Goal: Transaction & Acquisition: Download file/media

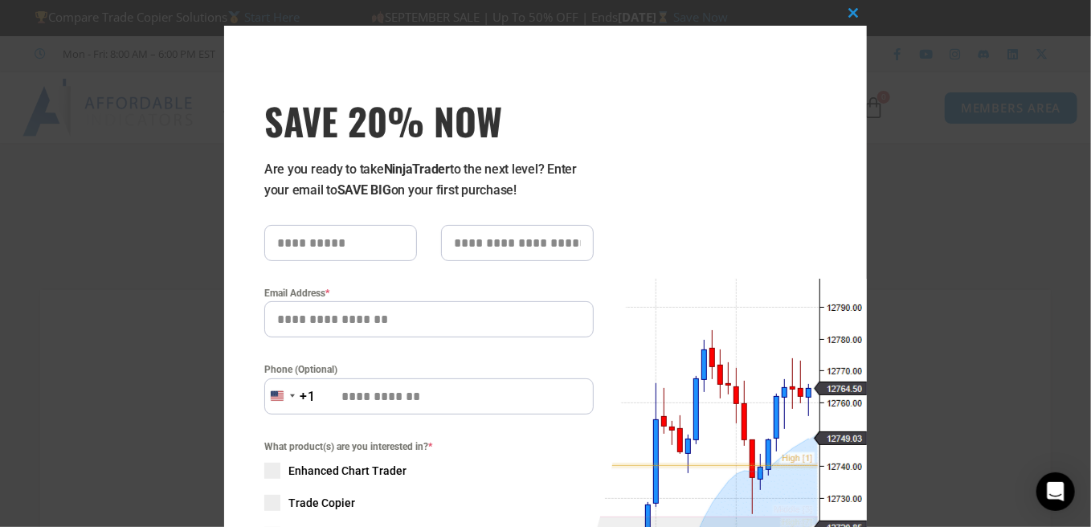
click at [540, 391] on input "Phone (Optional)" at bounding box center [428, 396] width 329 height 36
click at [844, 6] on button "Close this module" at bounding box center [854, 13] width 26 height 26
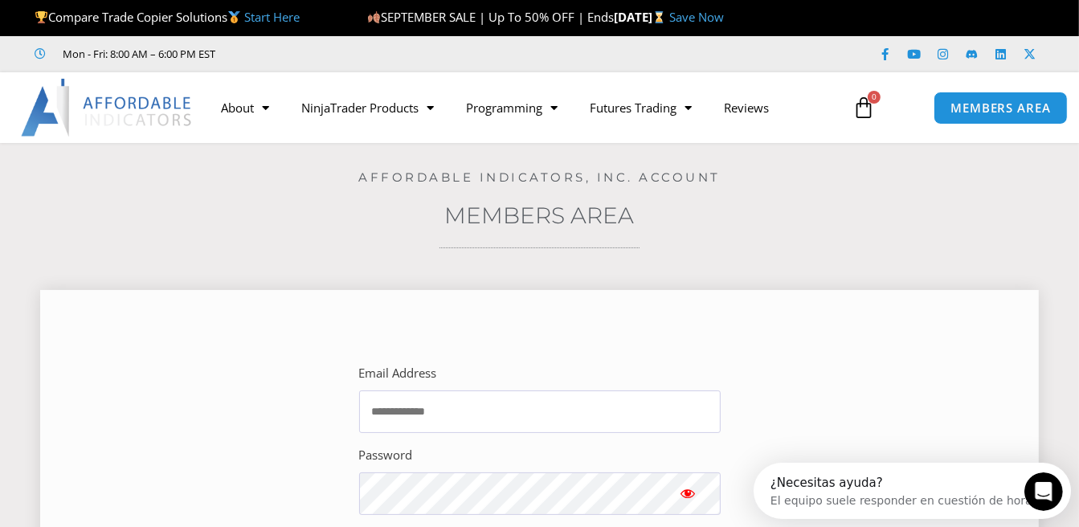
click at [475, 388] on div "Email Address" at bounding box center [539, 397] width 361 height 71
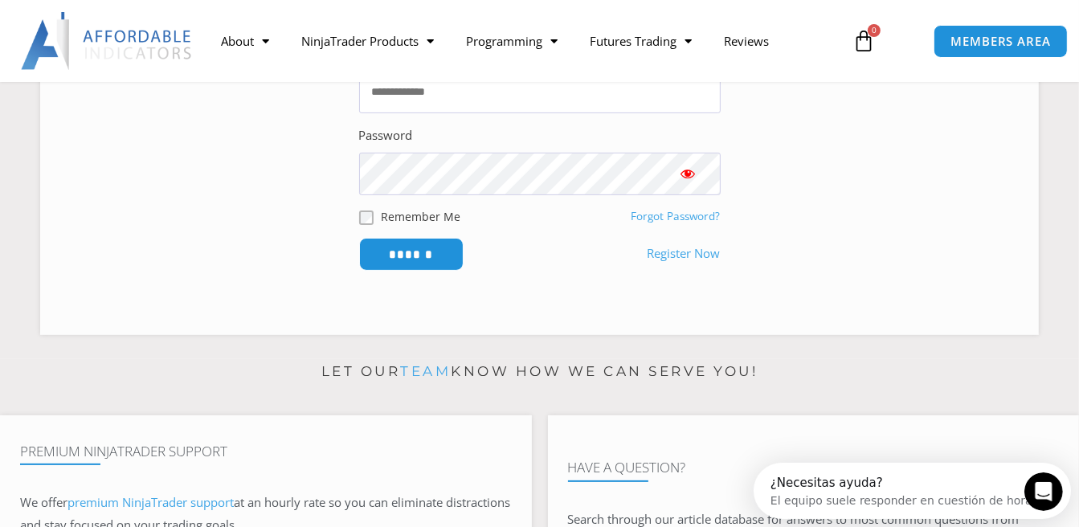
scroll to position [321, 0]
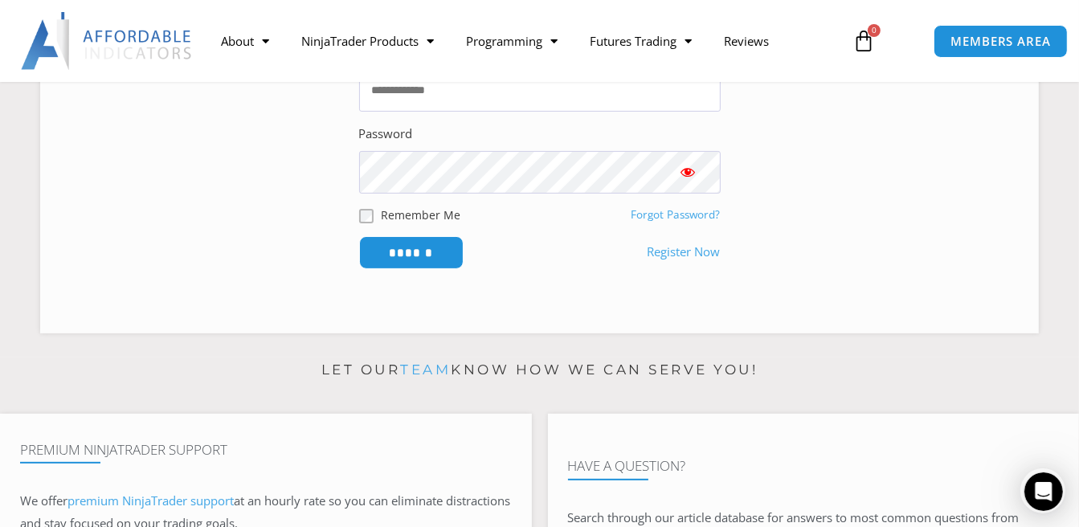
click at [431, 80] on div "About Contact Us Premium Support Team Partners NinjaTrader NinjaTrader FAQ Ninj…" at bounding box center [539, 41] width 1079 height 82
click at [434, 96] on input "Email Address" at bounding box center [539, 90] width 361 height 43
type input "**********"
click at [407, 251] on input "******" at bounding box center [411, 252] width 110 height 35
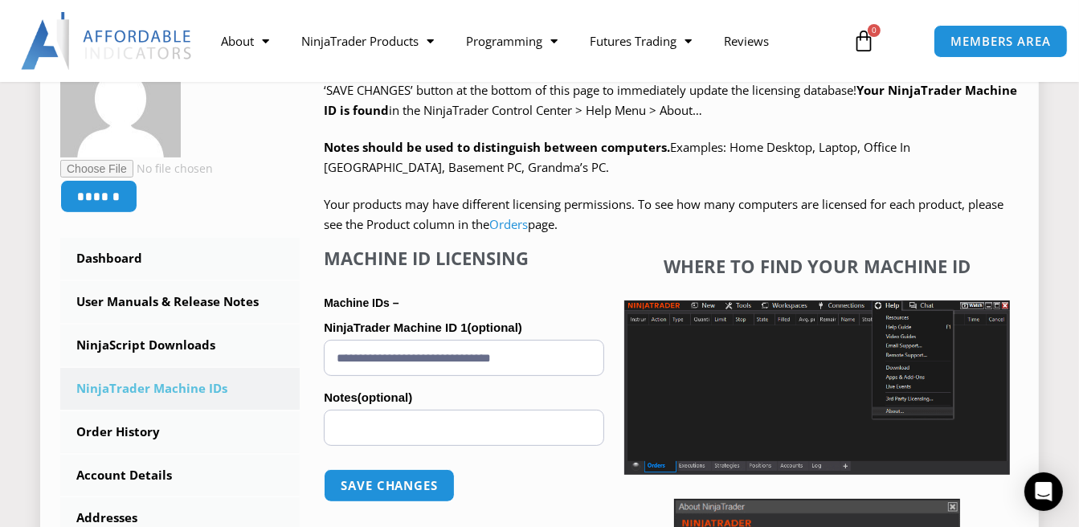
scroll to position [321, 0]
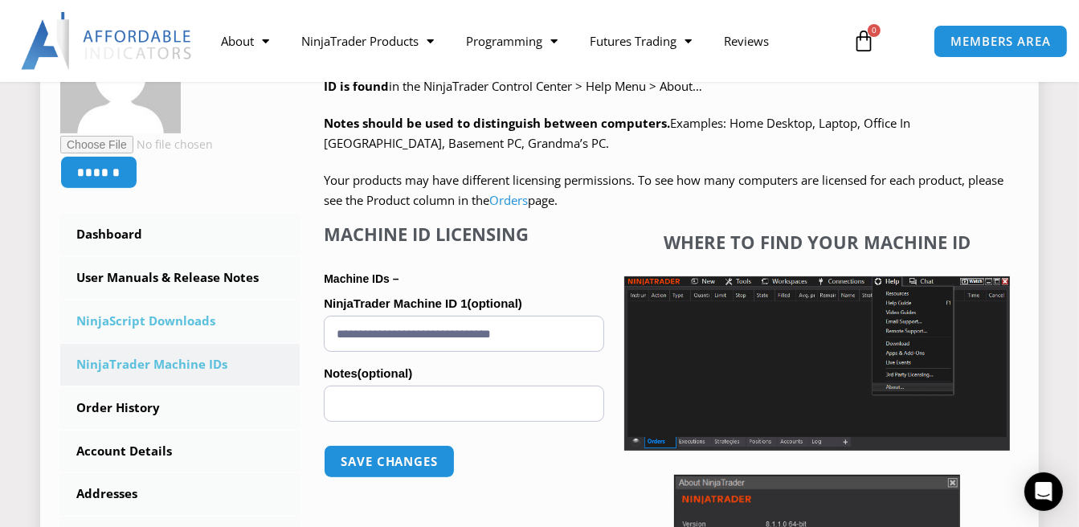
click at [202, 312] on link "NinjaScript Downloads" at bounding box center [179, 321] width 239 height 42
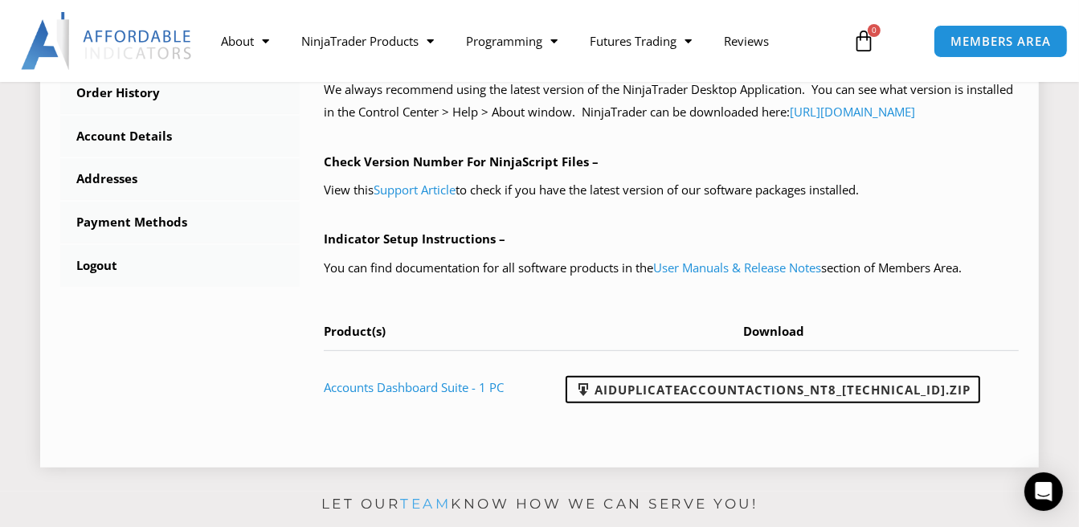
scroll to position [643, 0]
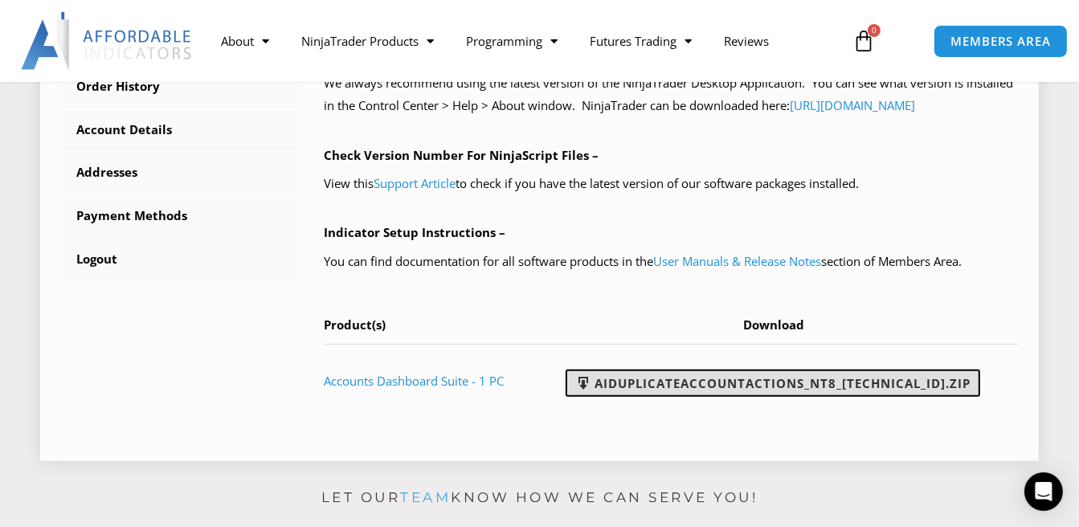
click at [675, 397] on link "AIDuplicateAccountActions_NT8_[TECHNICAL_ID].zip" at bounding box center [772, 382] width 414 height 27
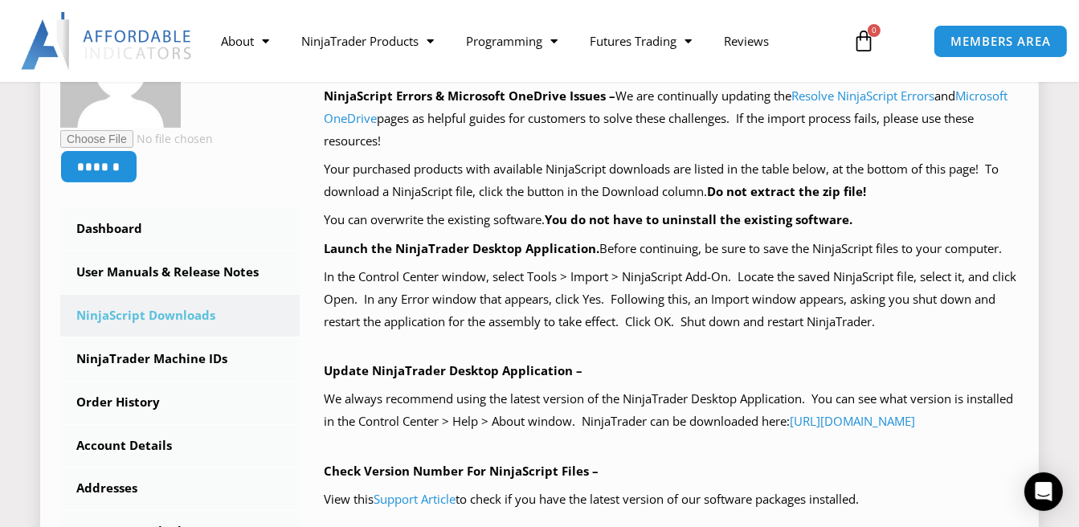
scroll to position [321, 0]
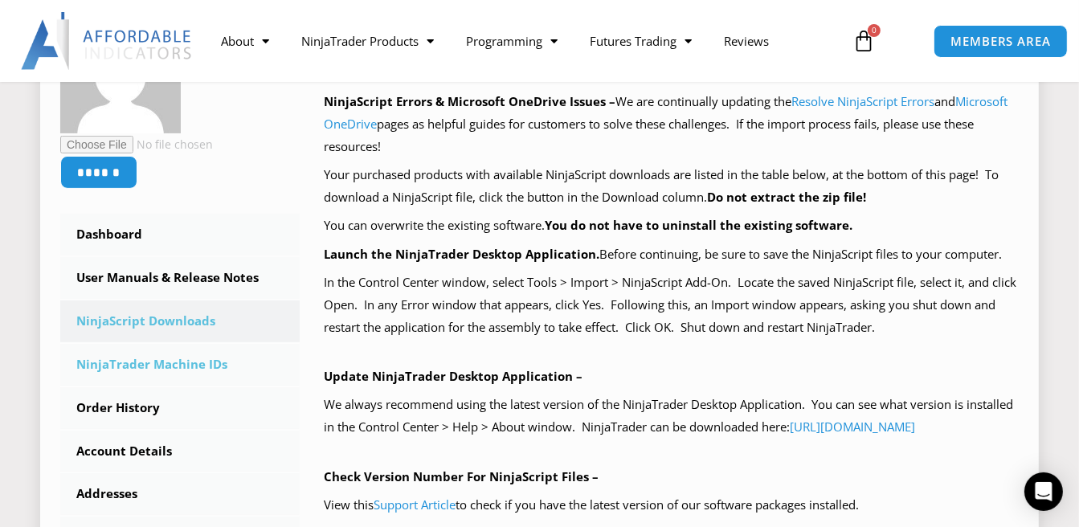
click at [198, 359] on link "NinjaTrader Machine IDs" at bounding box center [179, 365] width 239 height 42
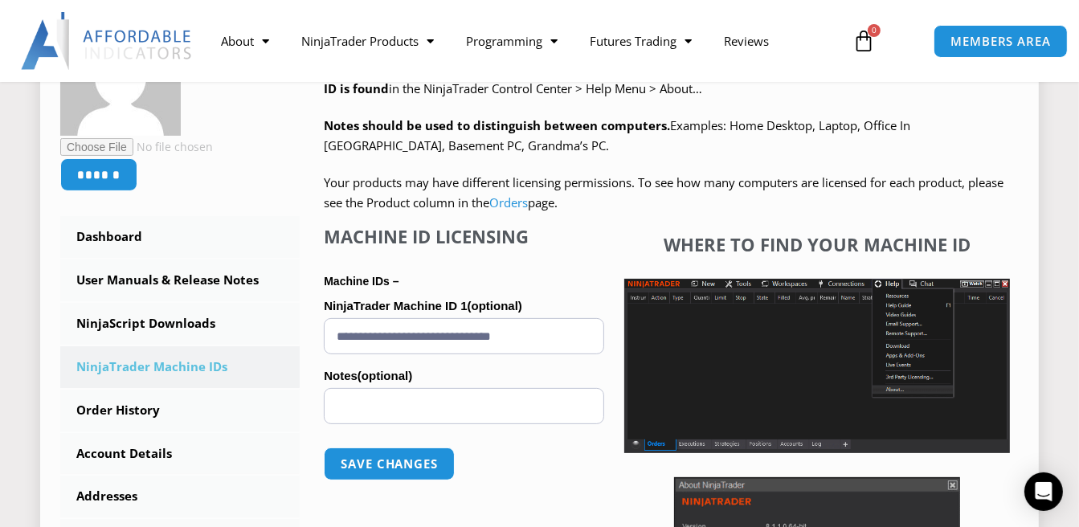
scroll to position [321, 0]
